Goal: Information Seeking & Learning: Learn about a topic

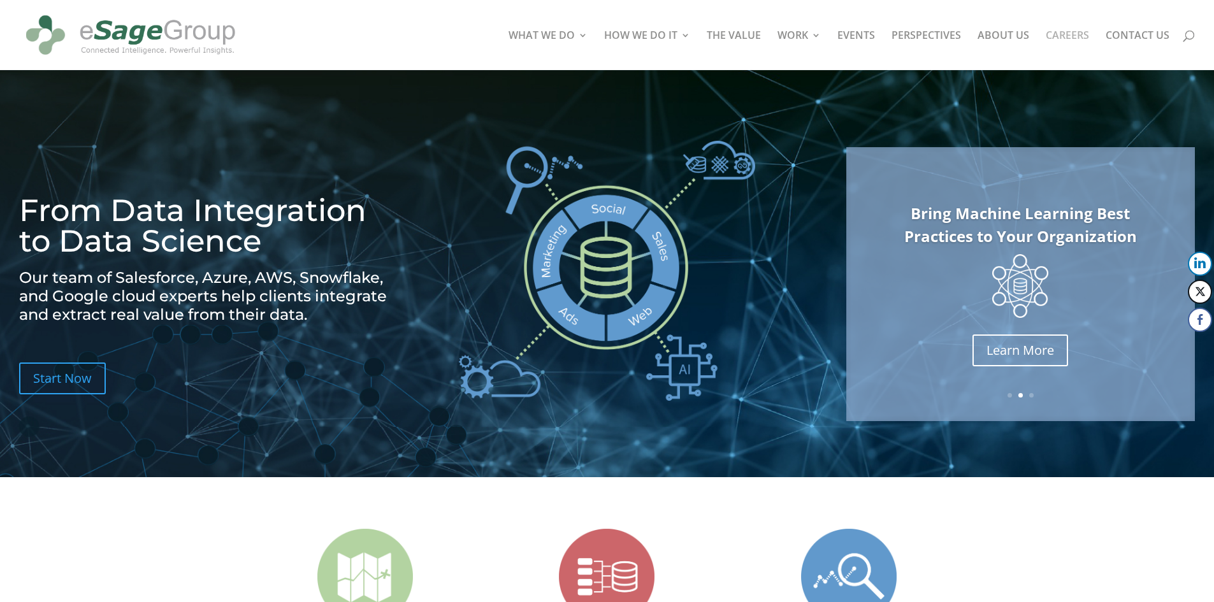
click at [1054, 31] on link "CAREERS" at bounding box center [1067, 51] width 43 height 40
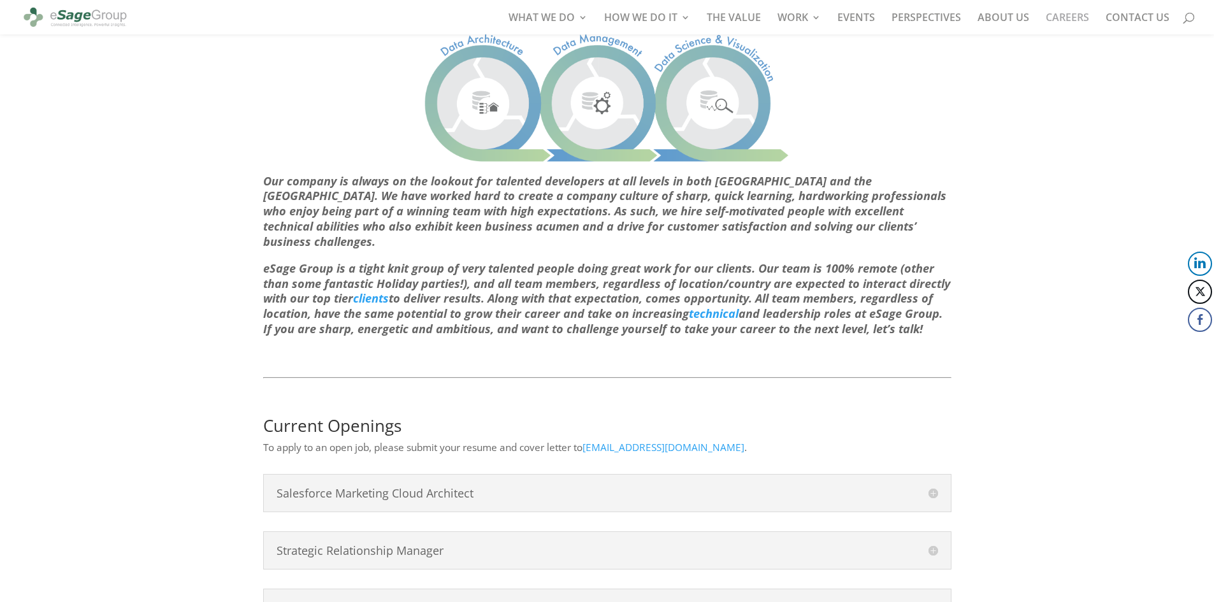
scroll to position [415, 0]
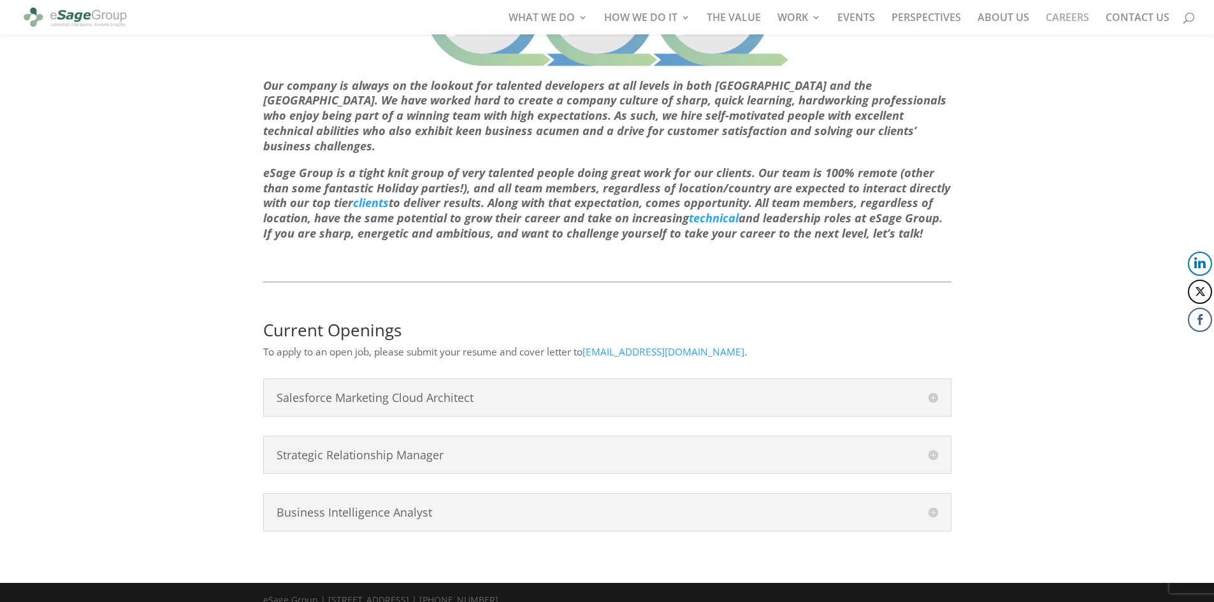
click at [941, 498] on div "Business Intelligence Analyst Business Intelligence Analyst responsibilities an…" at bounding box center [607, 512] width 688 height 38
click at [931, 507] on h4 "Business Intelligence Analyst" at bounding box center [608, 512] width 662 height 11
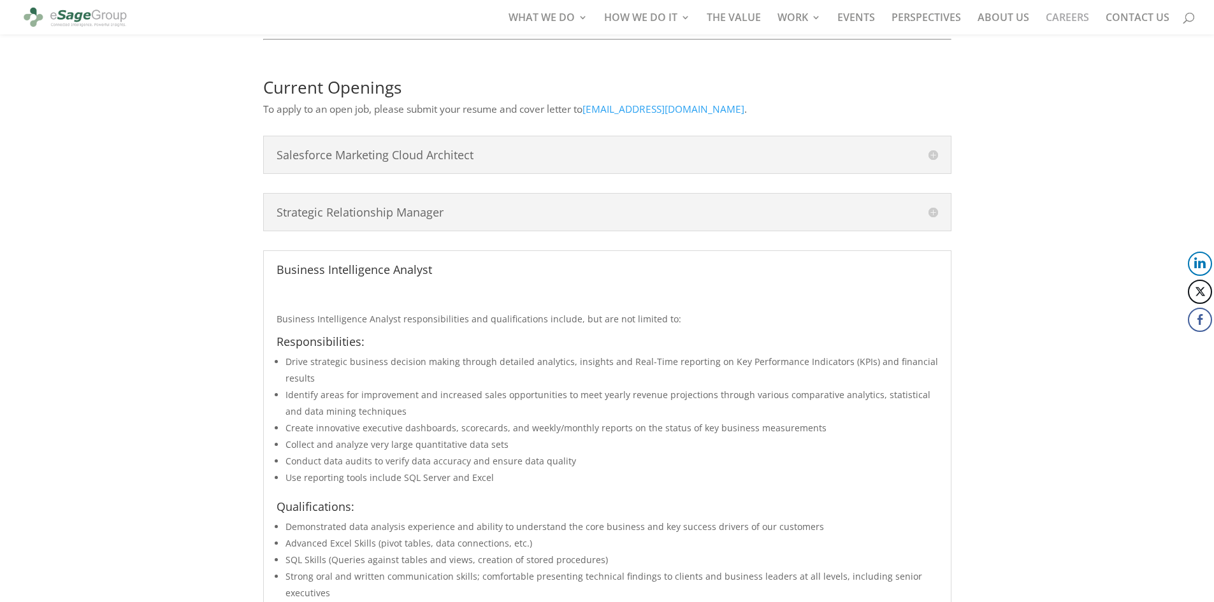
scroll to position [651, 0]
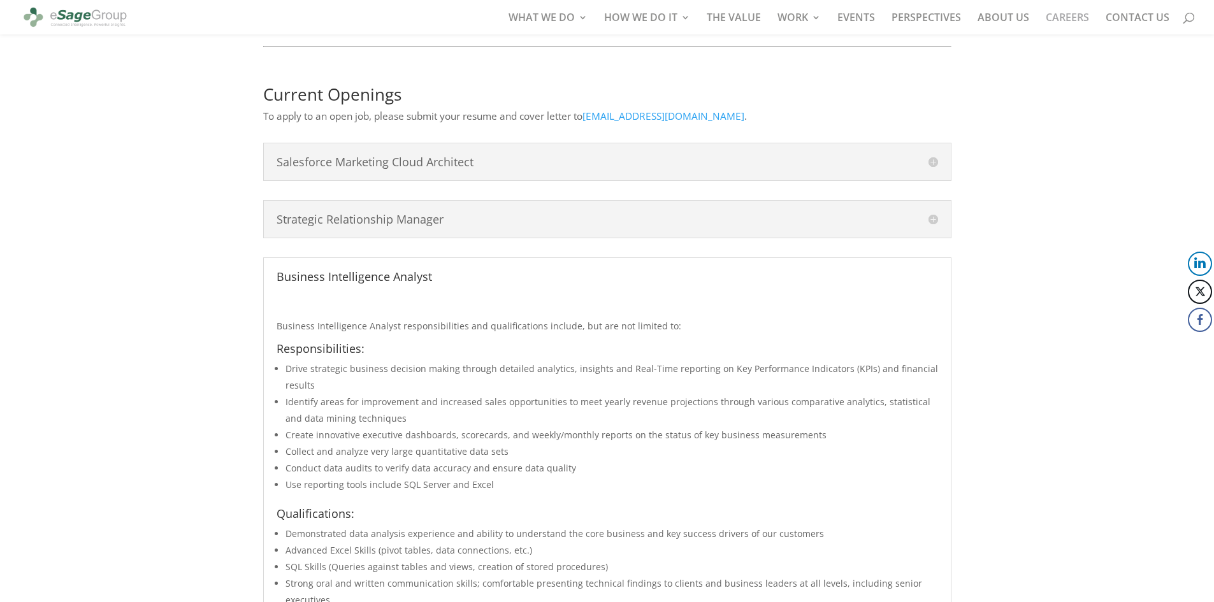
click at [934, 258] on div "Business Intelligence Analyst Business Intelligence Analyst responsibilities an…" at bounding box center [607, 554] width 688 height 593
click at [418, 271] on h4 "Business Intelligence Analyst" at bounding box center [608, 276] width 662 height 11
click at [551, 156] on h4 "Salesforce Marketing Cloud Architect" at bounding box center [608, 161] width 662 height 11
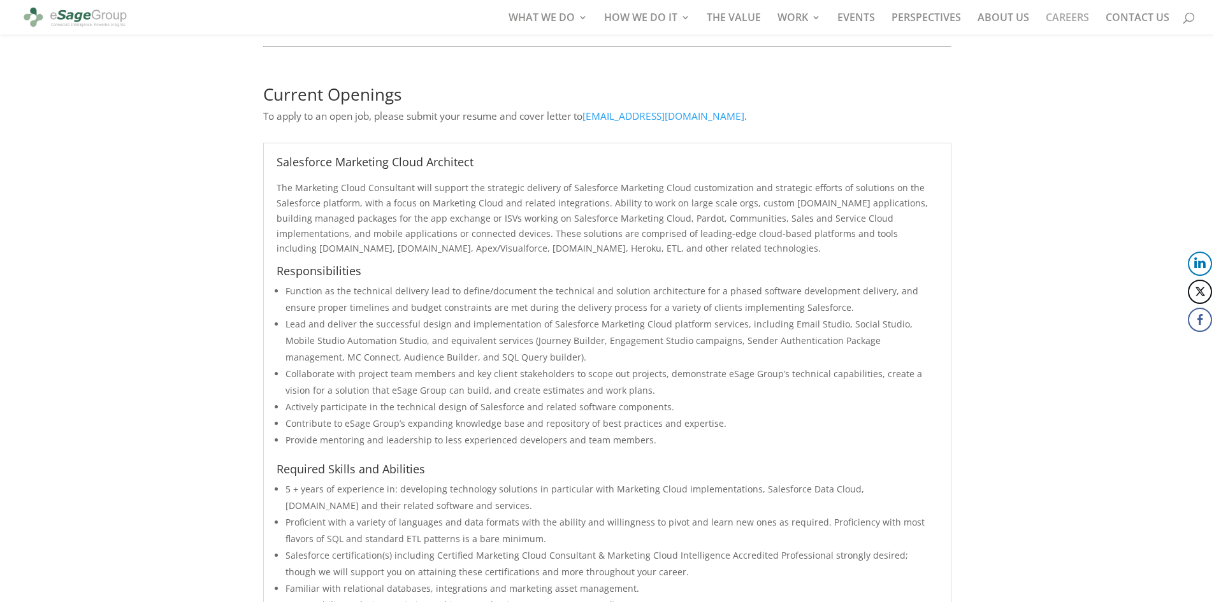
click at [551, 156] on h4 "Salesforce Marketing Cloud Architect" at bounding box center [608, 161] width 662 height 11
click at [927, 156] on h4 "Salesforce Marketing Cloud Architect" at bounding box center [608, 161] width 662 height 11
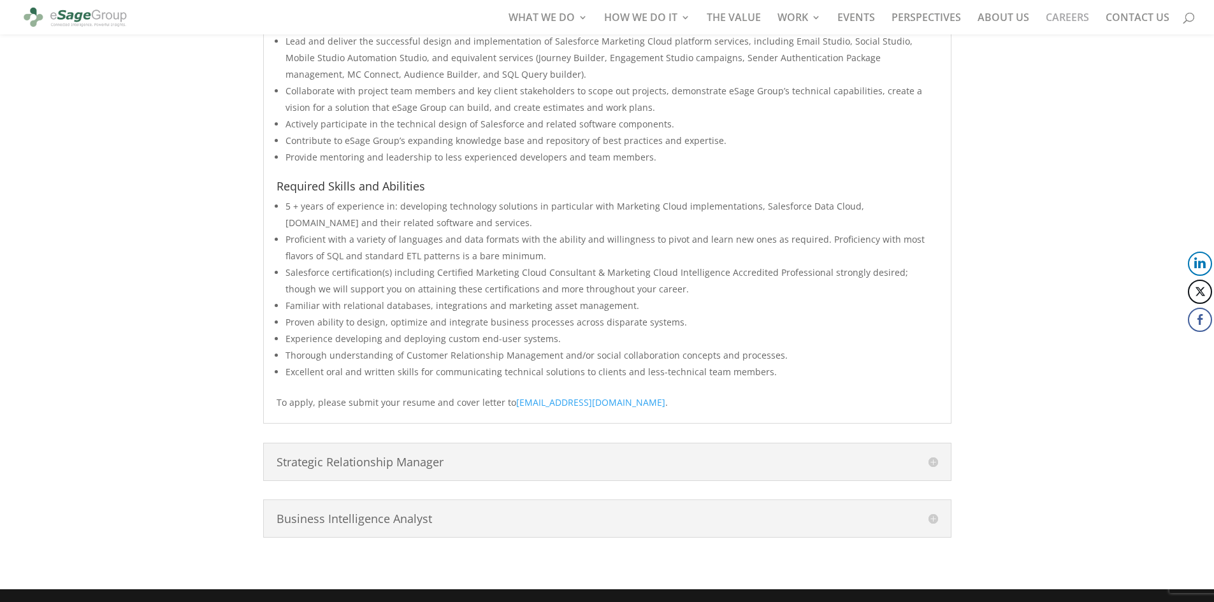
scroll to position [940, 0]
